Goal: Information Seeking & Learning: Learn about a topic

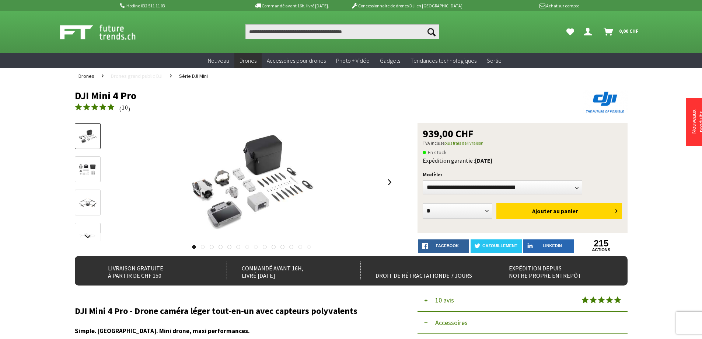
click at [136, 76] on font "Drones grand public DJI" at bounding box center [137, 76] width 52 height 7
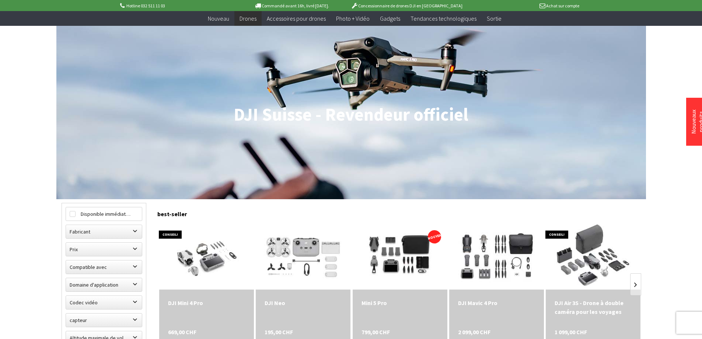
scroll to position [111, 0]
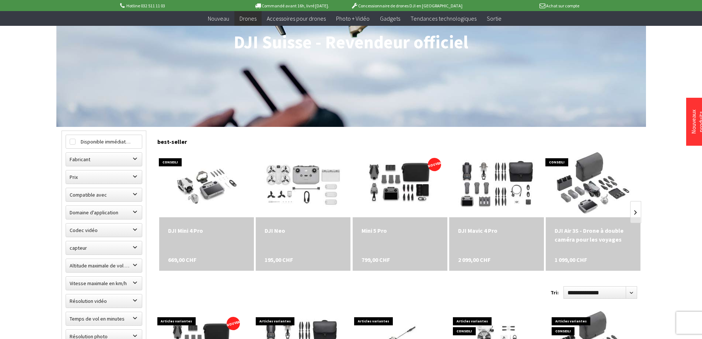
click at [379, 230] on font "Mini 5 Pro" at bounding box center [374, 230] width 25 height 7
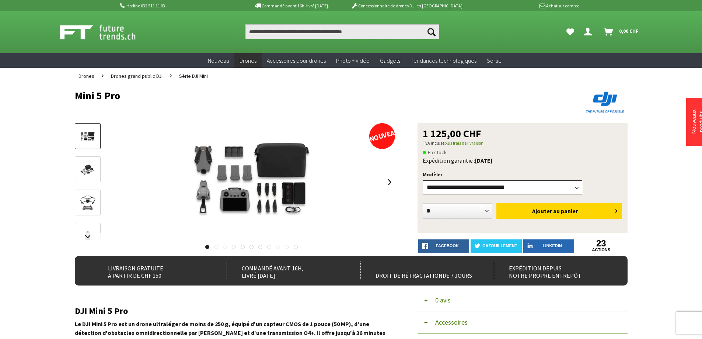
click at [578, 186] on select"] "**********" at bounding box center [503, 187] width 160 height 14
click at [423, 180] on select"] "**********" at bounding box center [503, 187] width 160 height 14
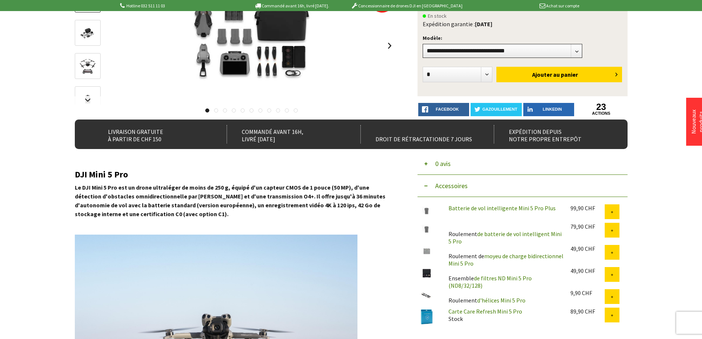
scroll to position [37, 0]
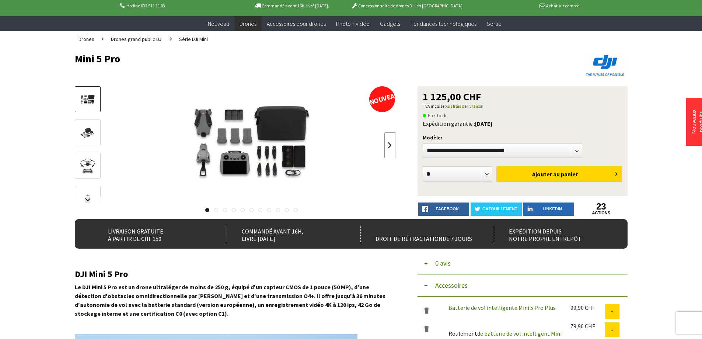
click at [386, 146] on link at bounding box center [390, 145] width 11 height 26
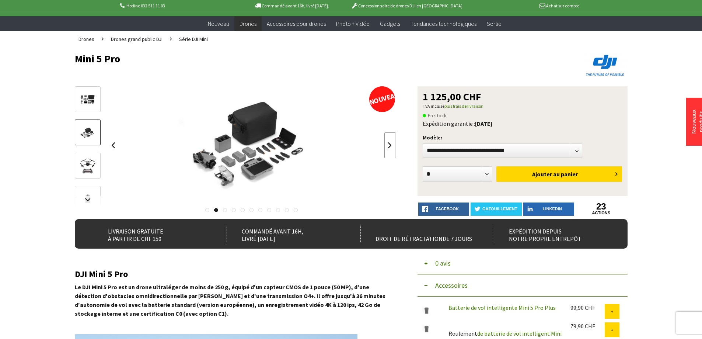
click at [386, 146] on link at bounding box center [390, 145] width 11 height 26
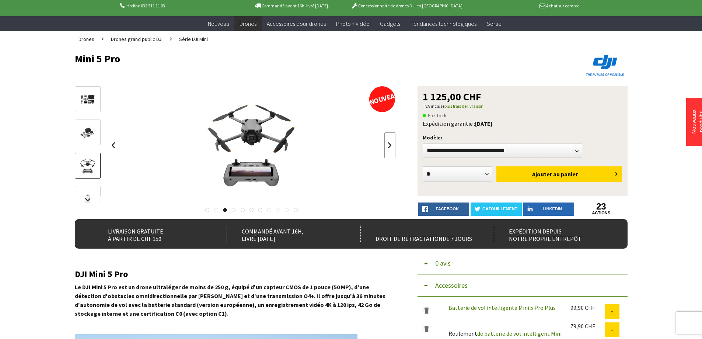
click at [386, 146] on link at bounding box center [390, 145] width 11 height 26
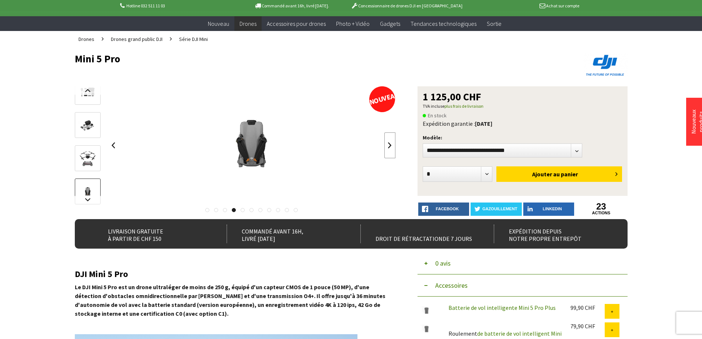
click at [386, 146] on link at bounding box center [390, 145] width 11 height 26
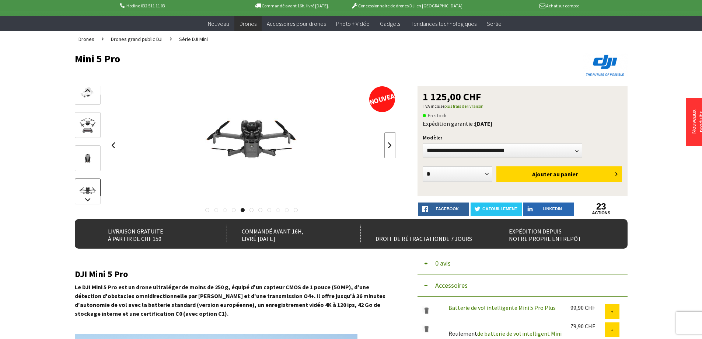
click at [386, 146] on link at bounding box center [390, 145] width 11 height 26
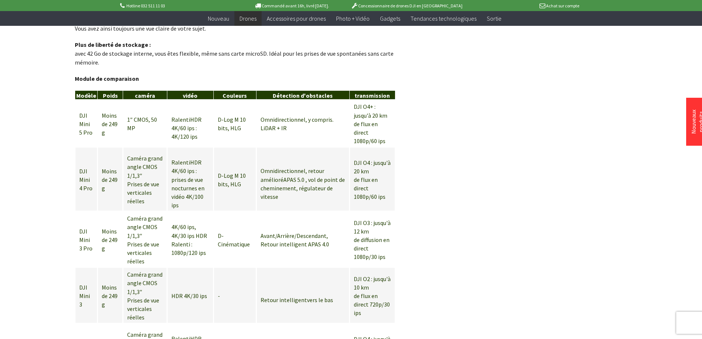
scroll to position [811, 0]
